Goal: Task Accomplishment & Management: Use online tool/utility

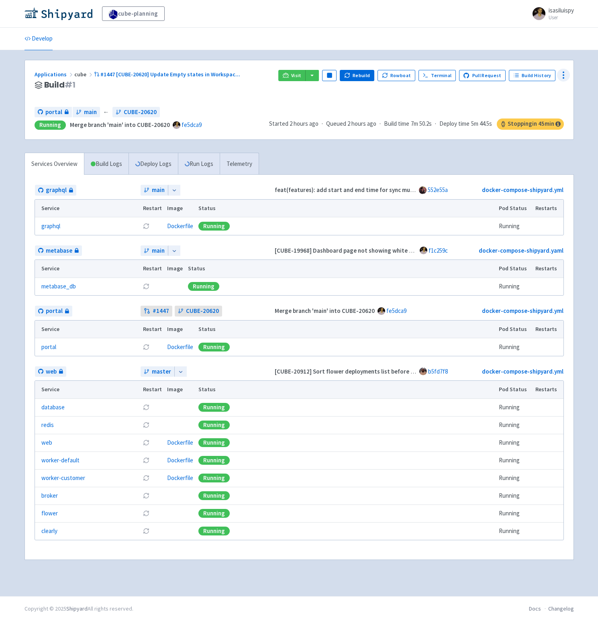
click at [560, 72] on icon at bounding box center [564, 75] width 10 height 10
click at [533, 93] on span "Configure" at bounding box center [533, 93] width 53 height 11
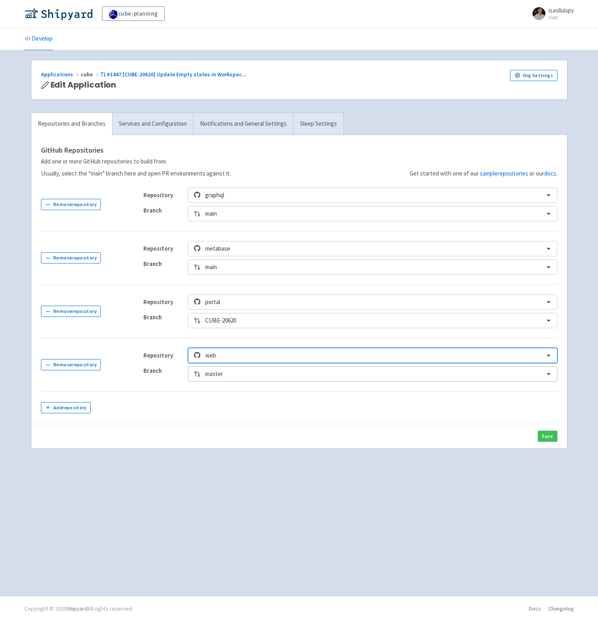
click at [224, 374] on div at bounding box center [372, 374] width 334 height 11
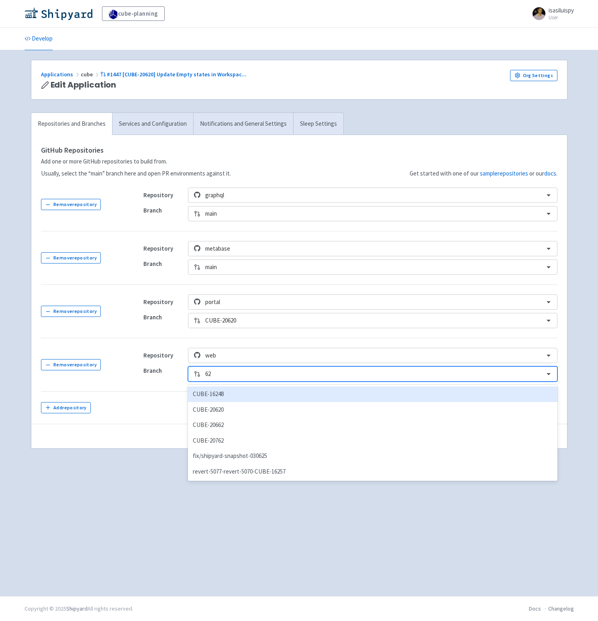
type input "620"
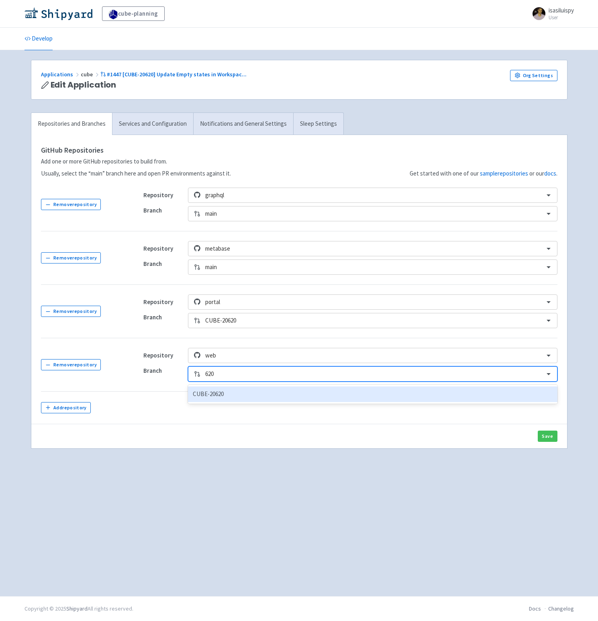
click at [220, 393] on div "CUBE-20620" at bounding box center [372, 394] width 369 height 16
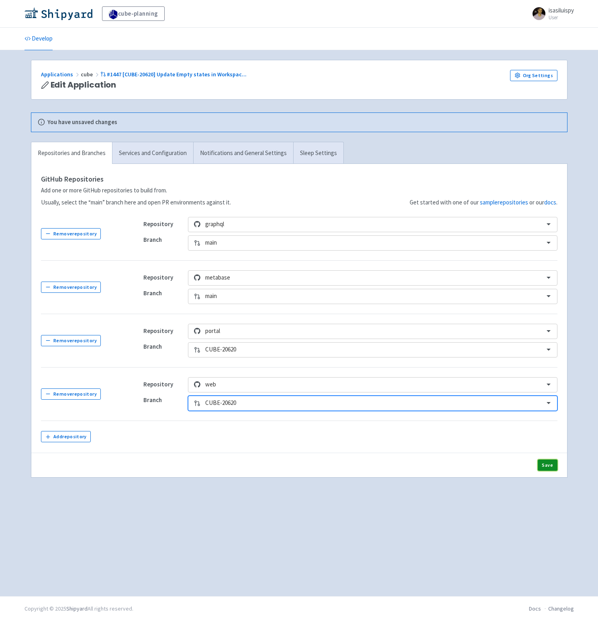
click at [546, 465] on button "Save" at bounding box center [548, 465] width 20 height 11
